Goal: Task Accomplishment & Management: Use online tool/utility

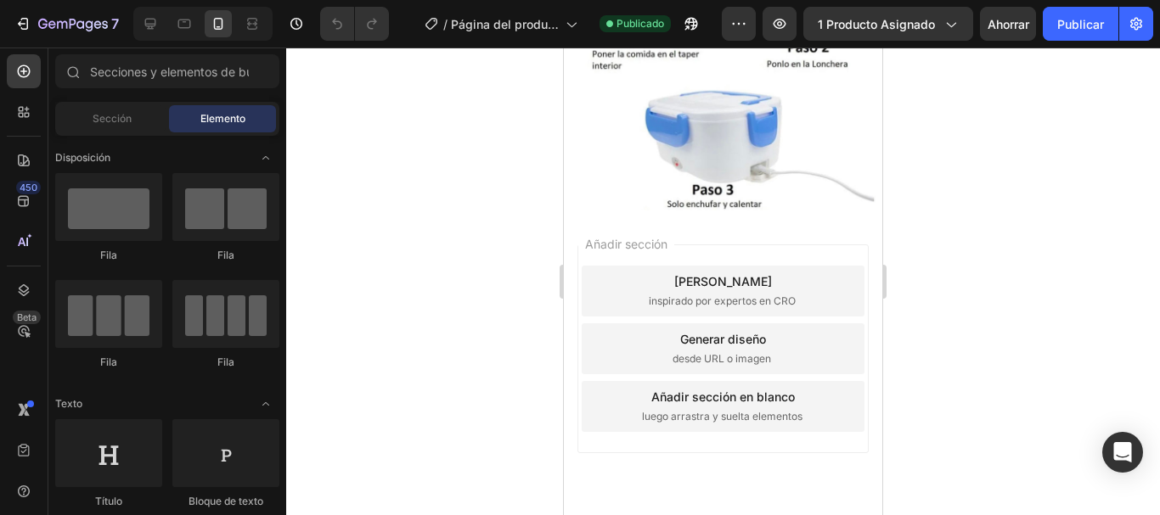
scroll to position [663, 0]
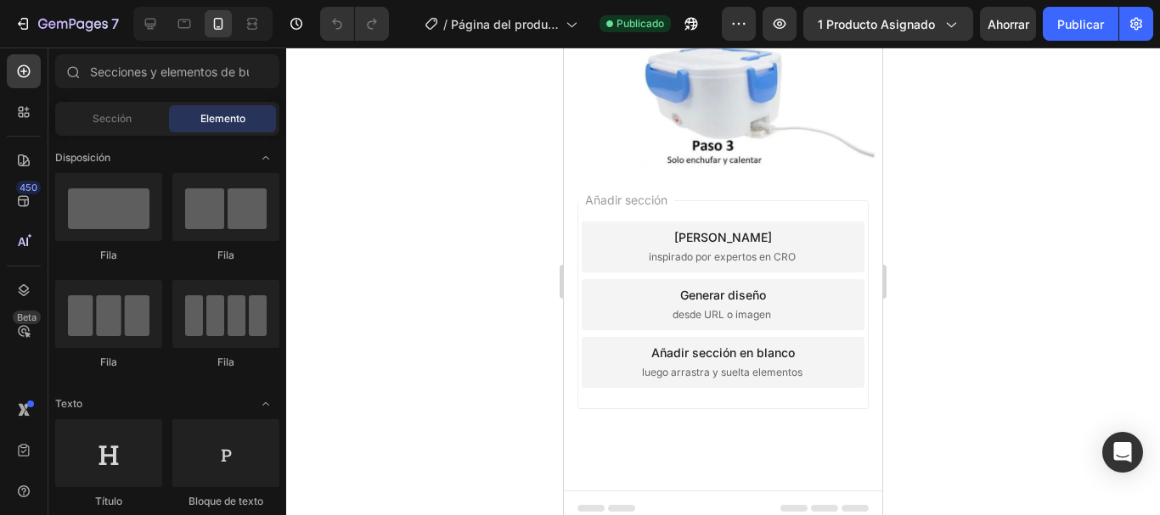
drag, startPoint x: 875, startPoint y: 116, endPoint x: 1485, endPoint y: 426, distance: 683.8
drag, startPoint x: 916, startPoint y: 356, endPoint x: 912, endPoint y: 341, distance: 15.0
click at [912, 341] on div at bounding box center [723, 282] width 874 height 468
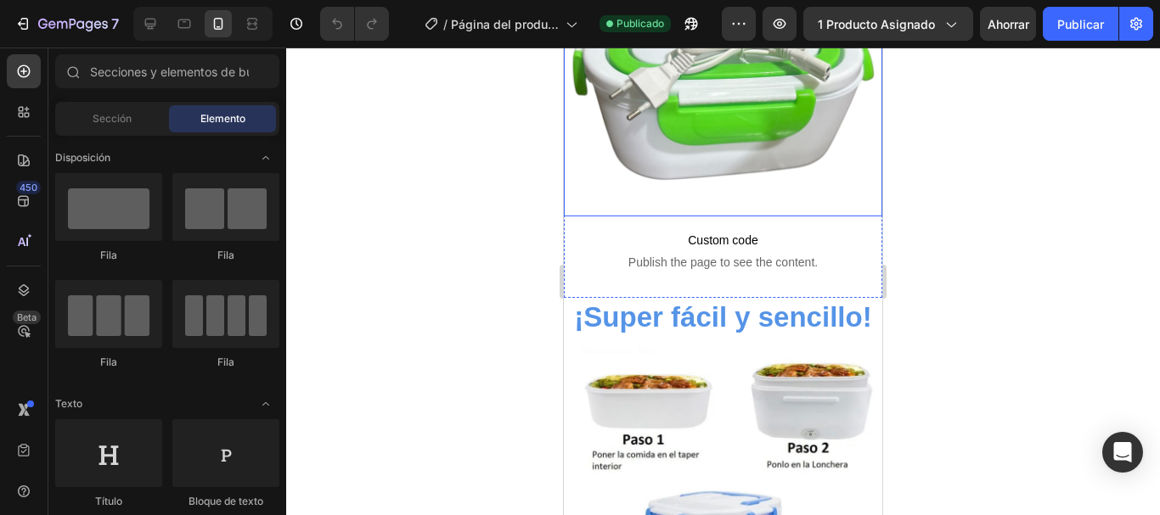
scroll to position [235, 0]
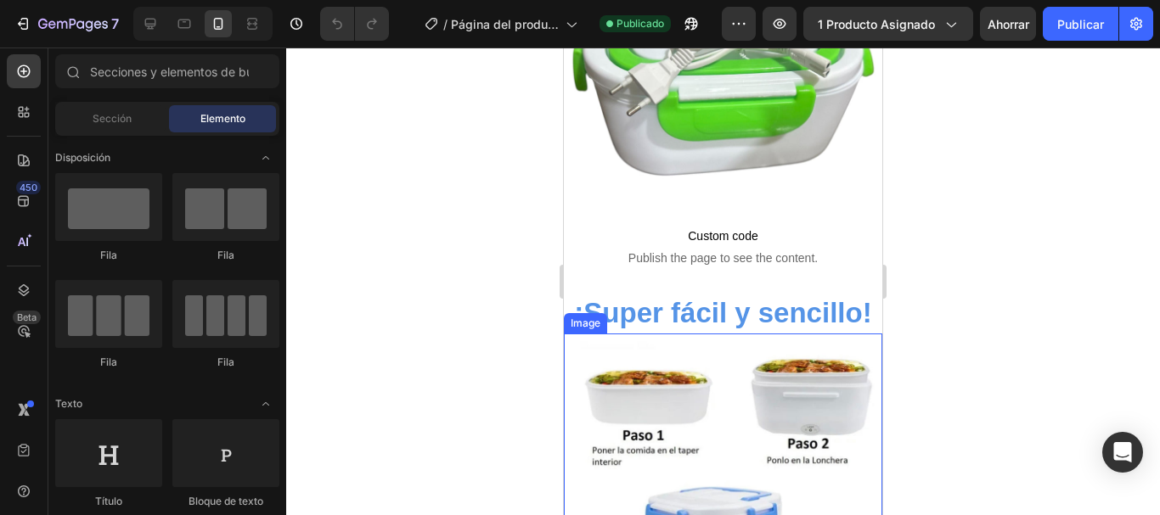
click at [727, 378] on img at bounding box center [723, 470] width 318 height 273
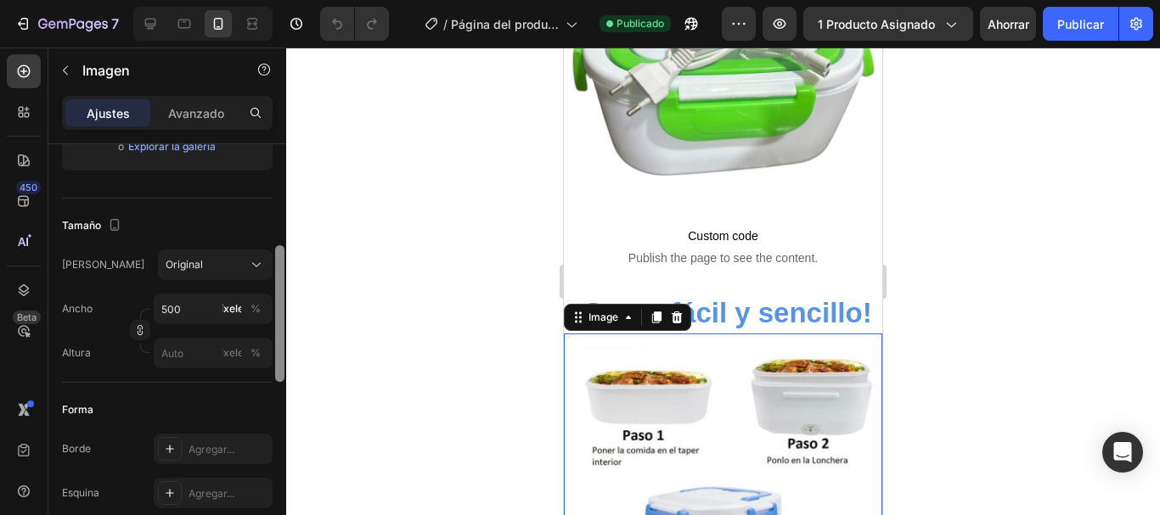
scroll to position [355, 0]
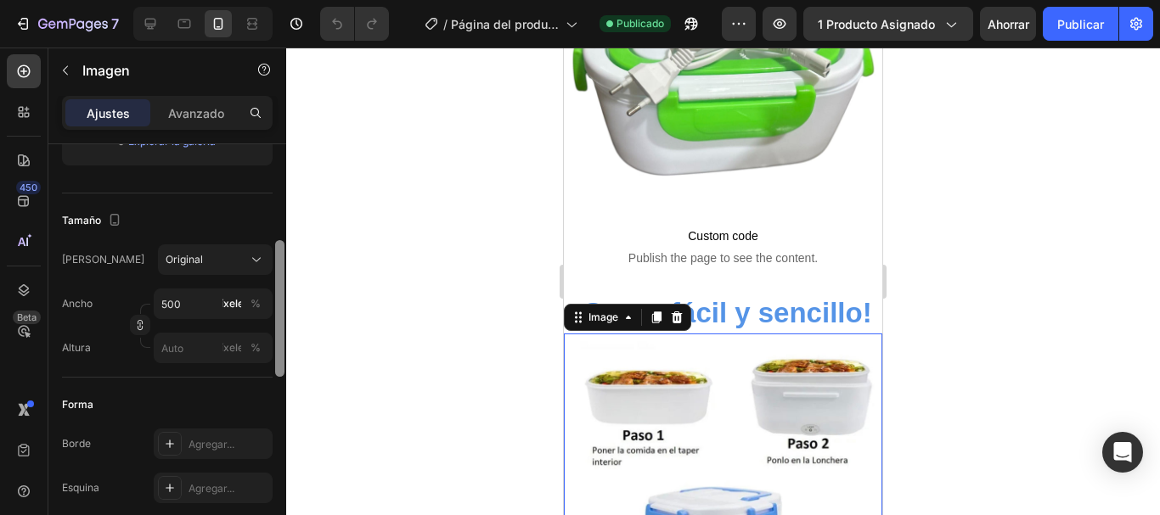
drag, startPoint x: 279, startPoint y: 166, endPoint x: 260, endPoint y: 283, distance: 117.9
click at [260, 283] on div "Estilo Rectángulo Fuente Subir imagen [URL][DOMAIN_NAME] o Explorar la galería …" at bounding box center [167, 353] width 238 height 419
click at [229, 266] on div "Original" at bounding box center [205, 259] width 79 height 15
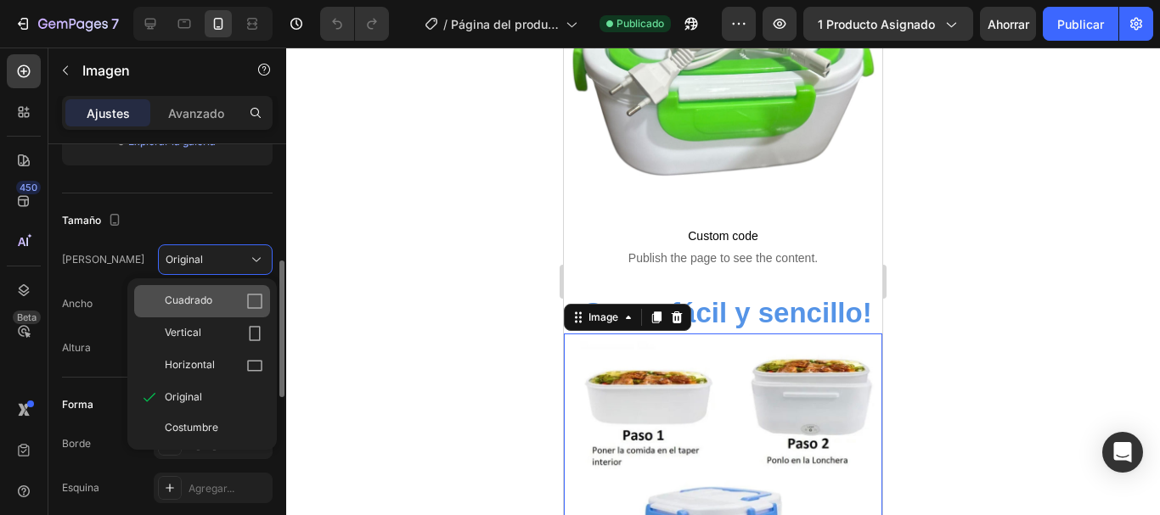
click at [216, 290] on div "Cuadrado" at bounding box center [202, 301] width 136 height 32
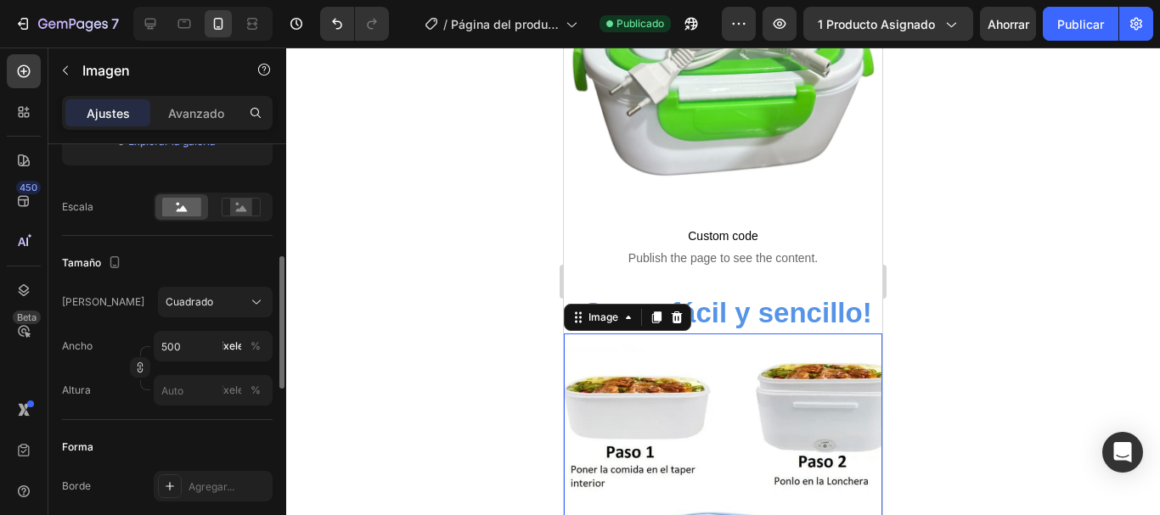
click at [232, 282] on div "Tamaño Marco Cuadrado Ancho 500 píxeles % Altura píxeles %" at bounding box center [167, 328] width 211 height 184
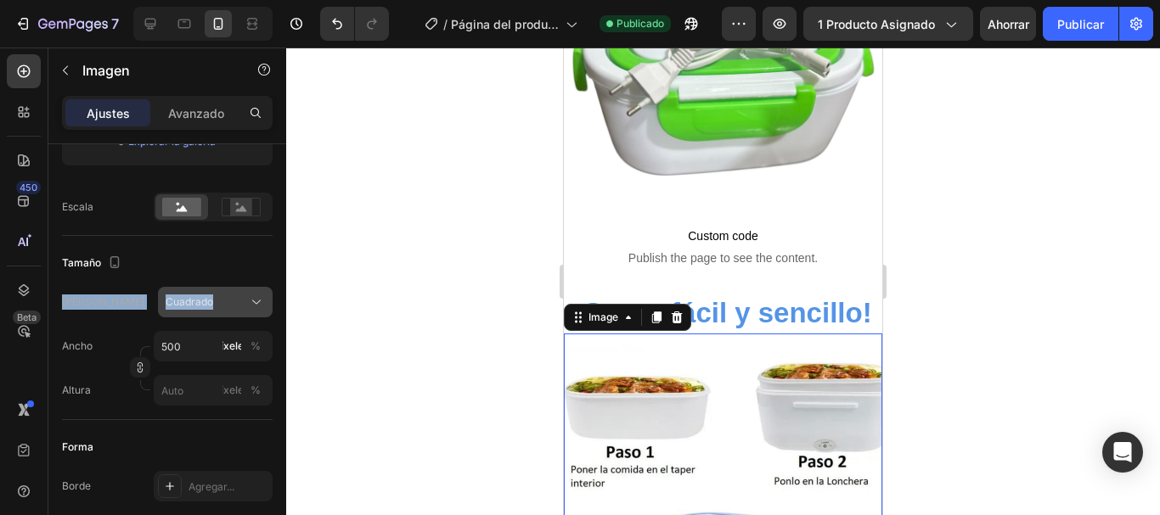
click at [234, 289] on button "Cuadrado" at bounding box center [215, 302] width 115 height 31
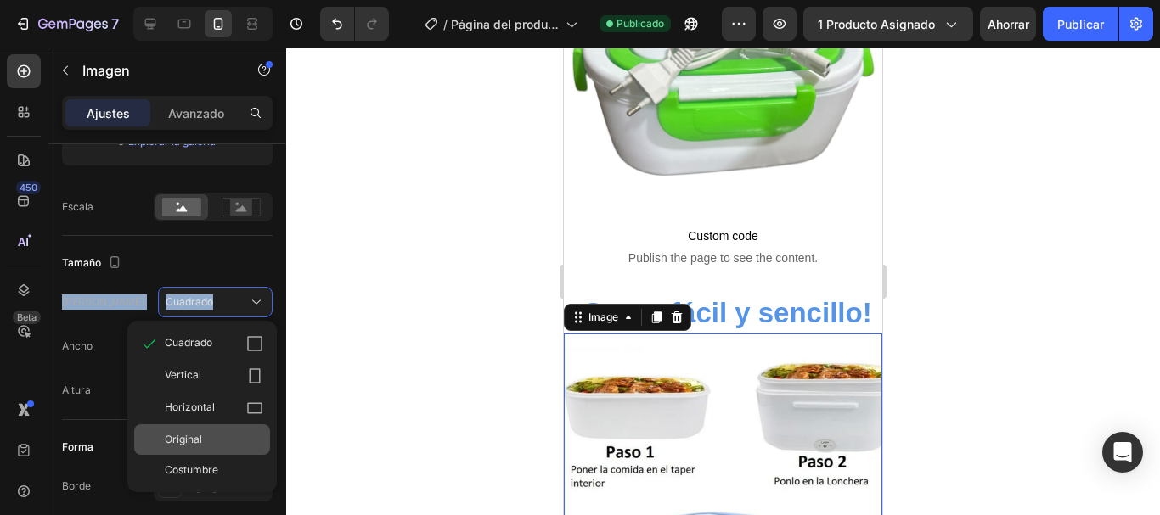
click at [218, 430] on div "Original" at bounding box center [202, 439] width 136 height 31
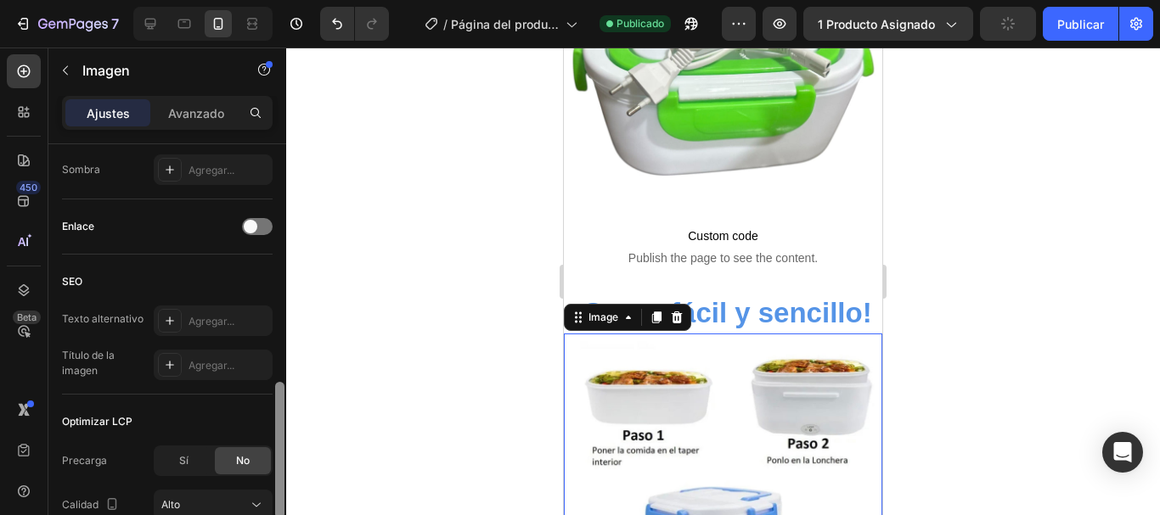
scroll to position [725, 0]
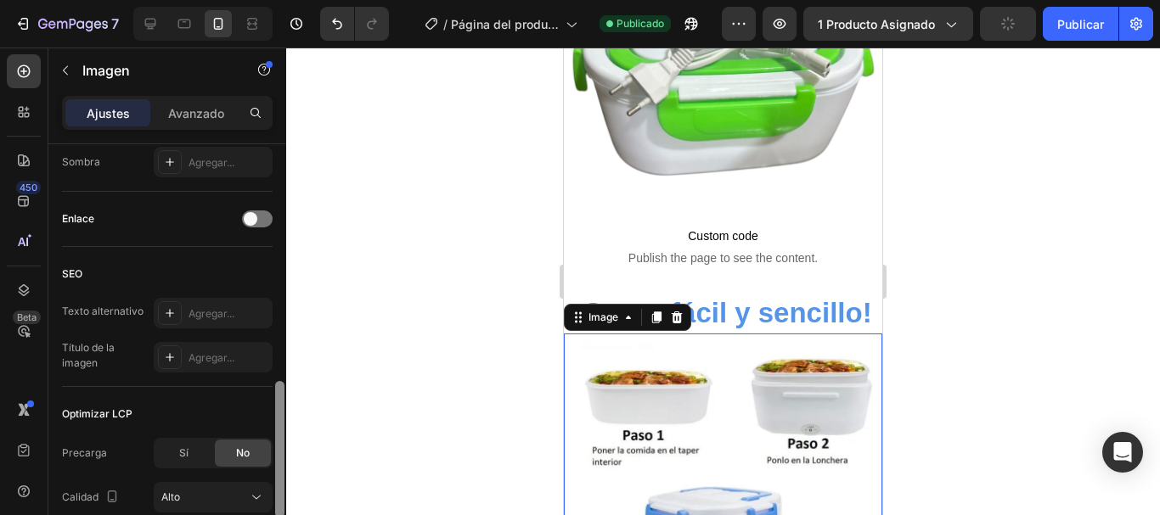
drag, startPoint x: 279, startPoint y: 327, endPoint x: 267, endPoint y: 448, distance: 122.0
click at [267, 448] on div "Estilo Rectángulo Fuente Subir imagen https://cdn.shopify.com/s/files/1/0860/25…" at bounding box center [167, 353] width 238 height 419
click at [219, 323] on div "Agregar..." at bounding box center [213, 313] width 119 height 31
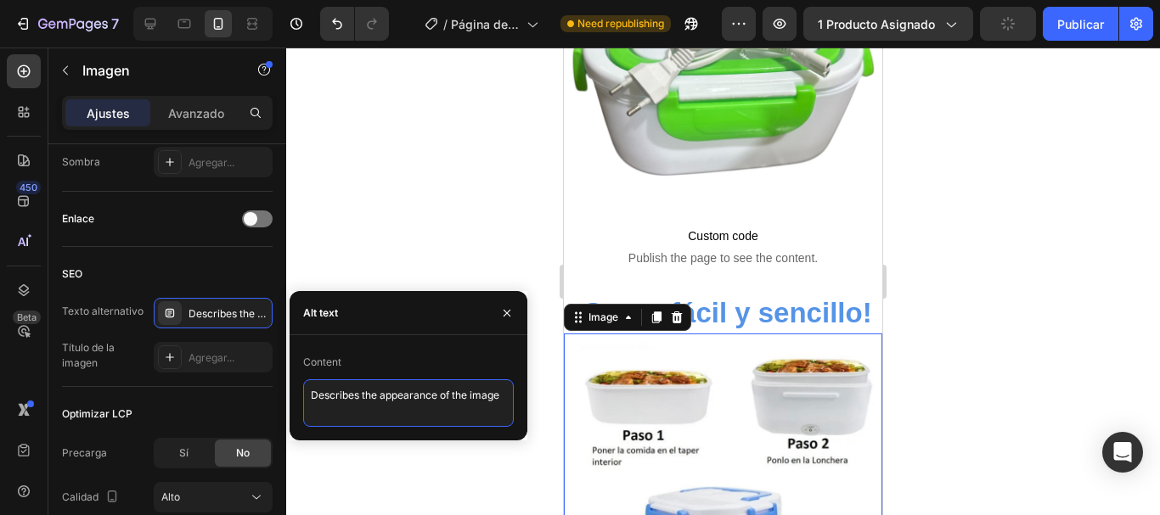
click at [358, 403] on textarea "Describes the appearance of the image" at bounding box center [408, 403] width 211 height 48
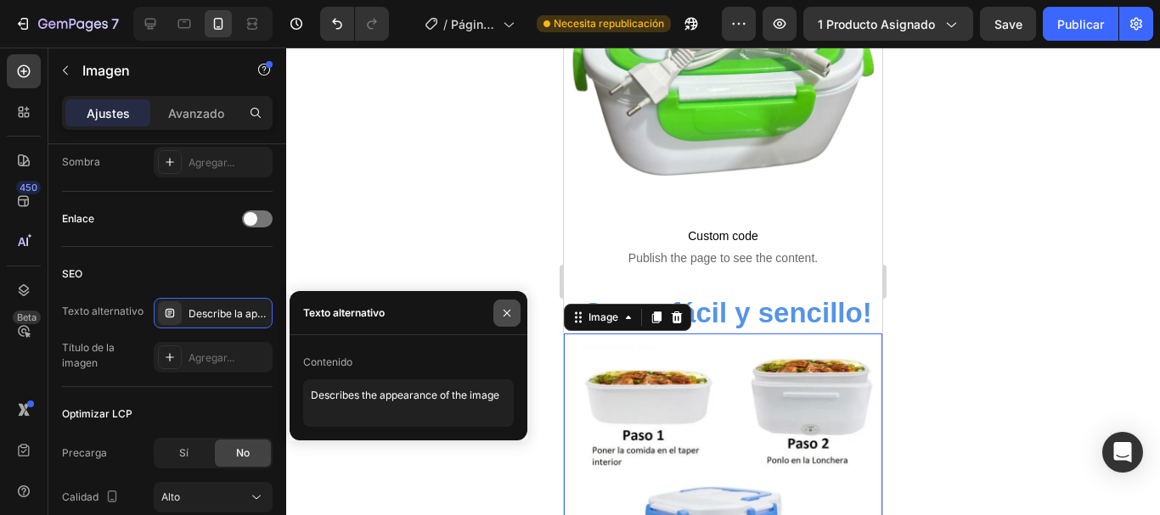
click at [504, 304] on button "button" at bounding box center [506, 313] width 27 height 27
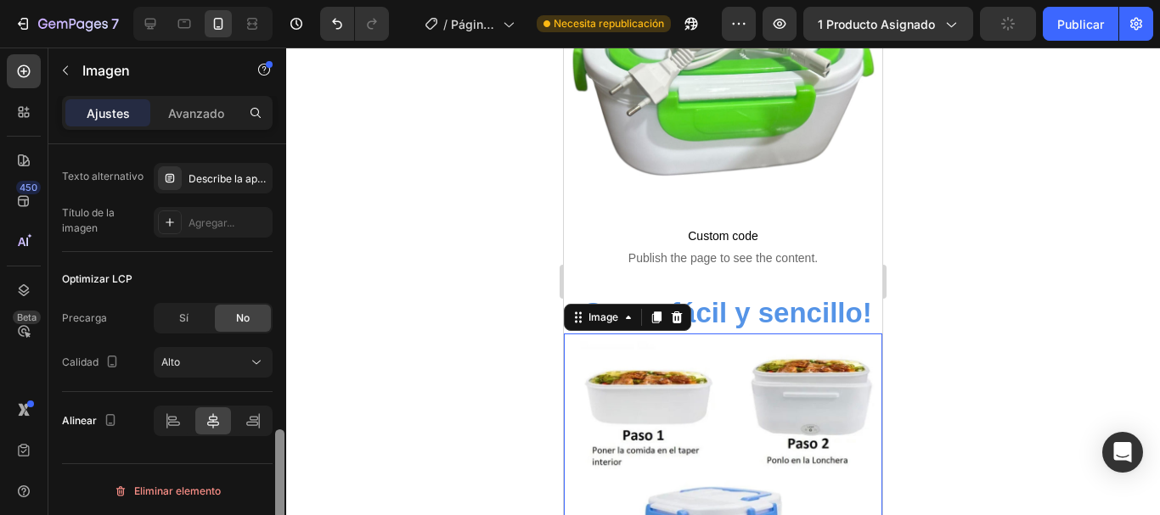
scroll to position [863, 0]
drag, startPoint x: 279, startPoint y: 408, endPoint x: 282, endPoint y: 464, distance: 55.2
click at [282, 469] on div at bounding box center [279, 495] width 9 height 137
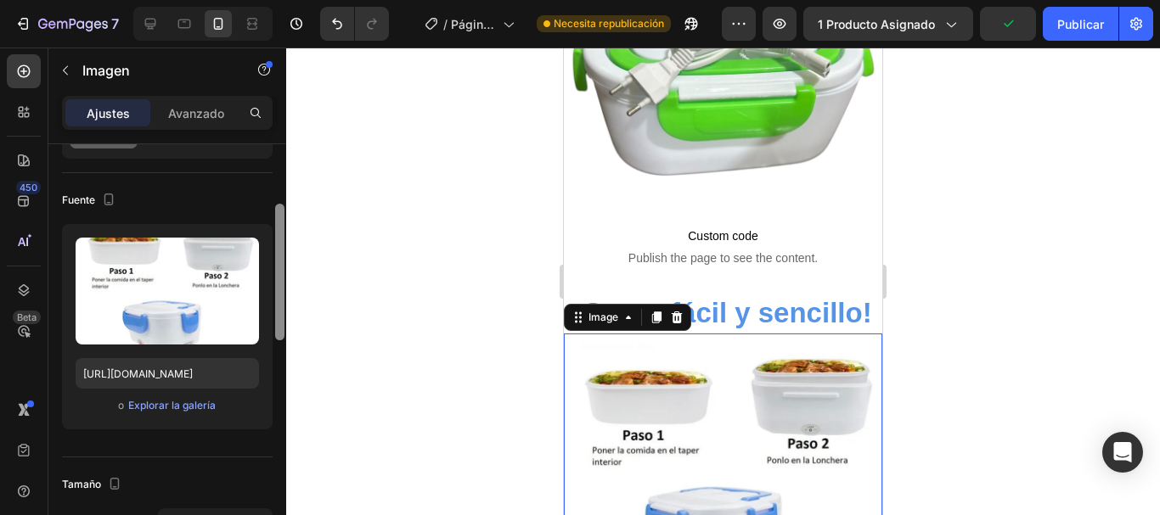
scroll to position [0, 0]
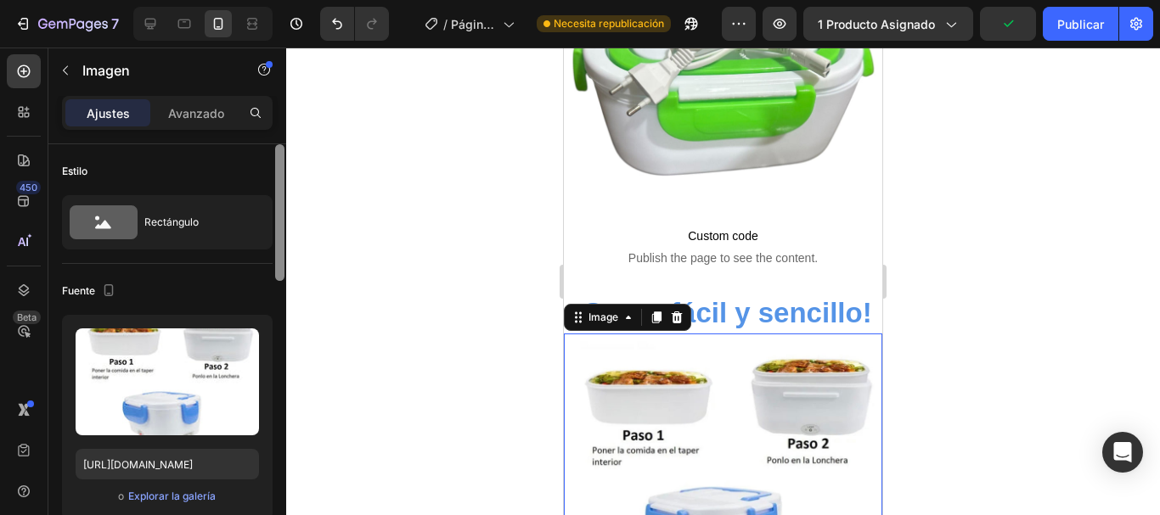
drag, startPoint x: 278, startPoint y: 451, endPoint x: 274, endPoint y: 140, distance: 310.7
click at [274, 140] on div "Ajustes Avanzado Estilo Rectángulo Fuente Subir imagen https://cdn.shopify.com/…" at bounding box center [167, 330] width 238 height 468
